Goal: Task Accomplishment & Management: Use online tool/utility

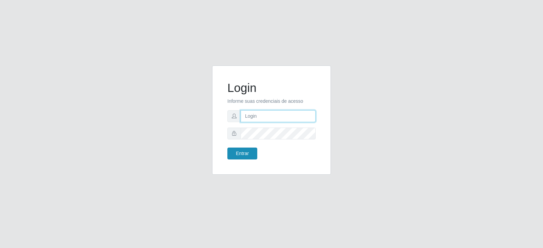
type input "[EMAIL_ADDRESS][DOMAIN_NAME]"
click at [255, 157] on button "Entrar" at bounding box center [242, 154] width 30 height 12
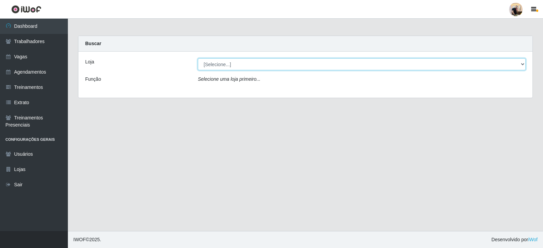
click at [220, 68] on select "[Selecione...] SuperFácil Atacado - Vale do Sol" at bounding box center [362, 64] width 328 height 12
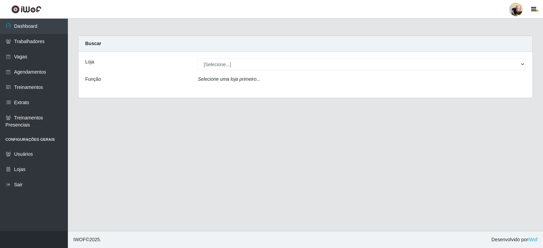
click at [230, 89] on div "Loja [Selecione...] SuperFácil Atacado - Vale do Sol Função Selecione uma loja …" at bounding box center [305, 75] width 454 height 46
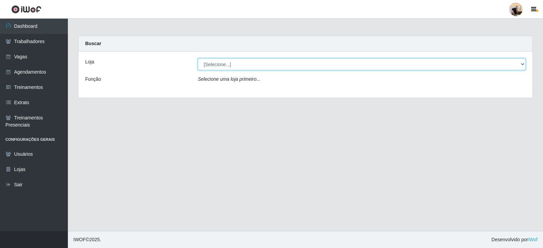
click at [227, 66] on select "[Selecione...] SuperFácil Atacado - Vale do Sol" at bounding box center [362, 64] width 328 height 12
select select "502"
click at [198, 58] on select "[Selecione...] SuperFácil Atacado - Vale do Sol" at bounding box center [362, 64] width 328 height 12
